Goal: Check status: Check status

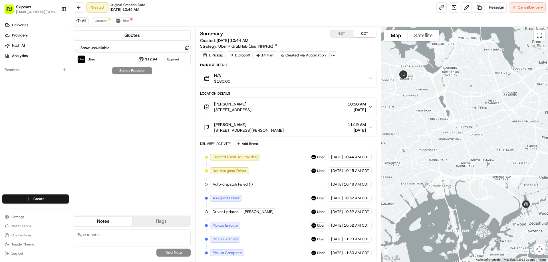
scroll to position [30, 0]
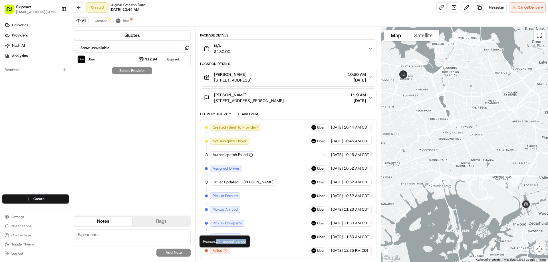
drag, startPoint x: 217, startPoint y: 242, endPoint x: 251, endPoint y: 240, distance: 34.0
click at [250, 240] on div "Reason: DP request cancel Reason: DP request cancel" at bounding box center [224, 242] width 50 height 12
copy div "DP request cancel"
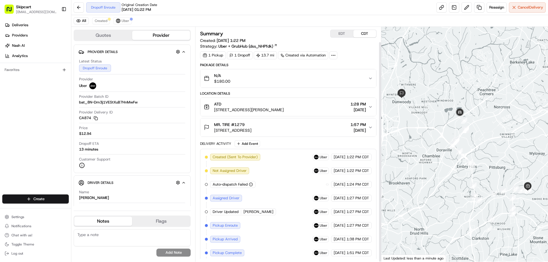
scroll to position [16, 0]
